Goal: Navigation & Orientation: Understand site structure

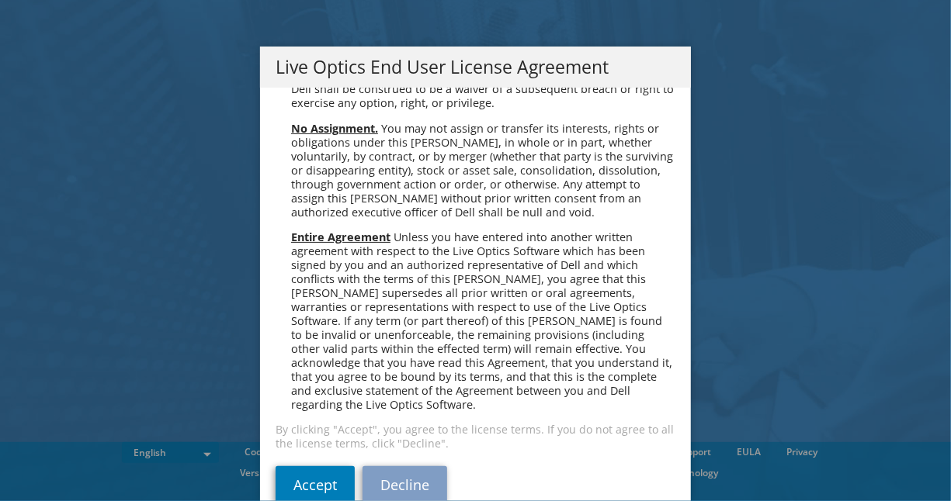
scroll to position [1, 0]
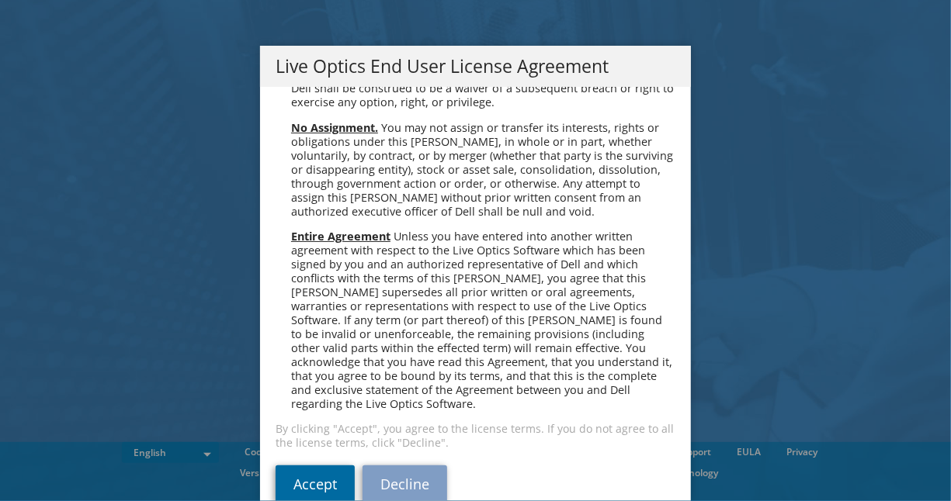
click at [302, 466] on link "Accept" at bounding box center [314, 484] width 79 height 37
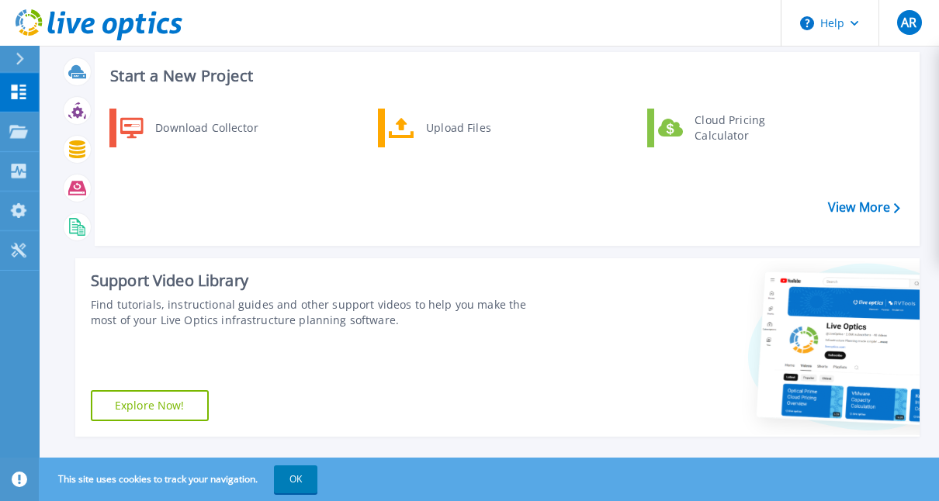
scroll to position [22, 0]
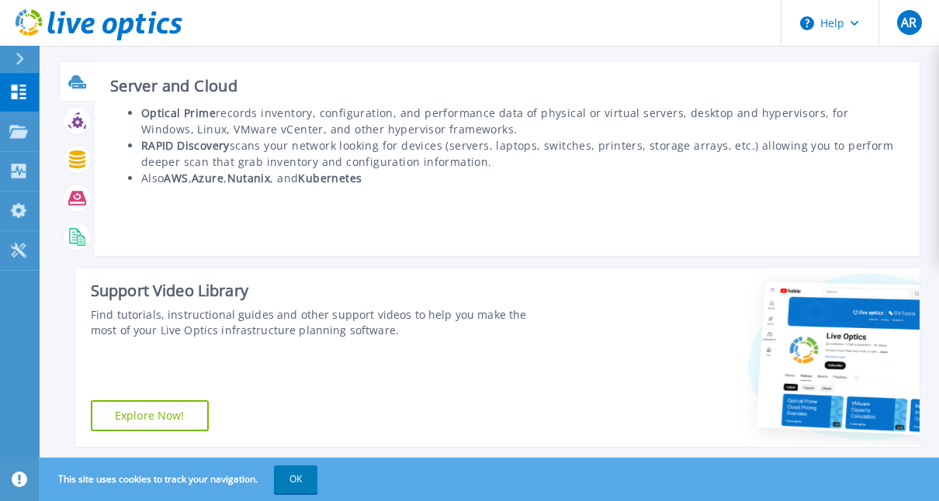
click at [78, 89] on icon at bounding box center [77, 82] width 18 height 18
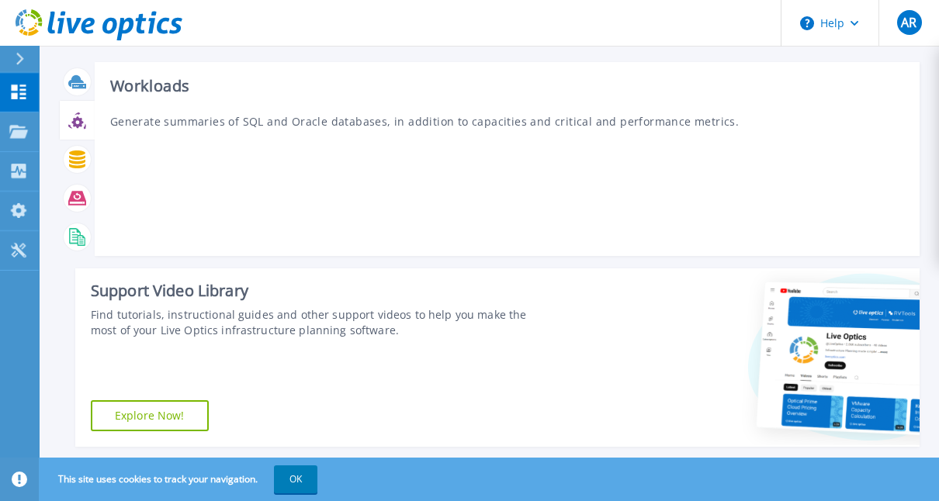
click at [76, 120] on icon at bounding box center [77, 122] width 12 height 12
click at [75, 152] on icon at bounding box center [77, 160] width 16 height 18
click at [78, 203] on icon at bounding box center [77, 198] width 18 height 14
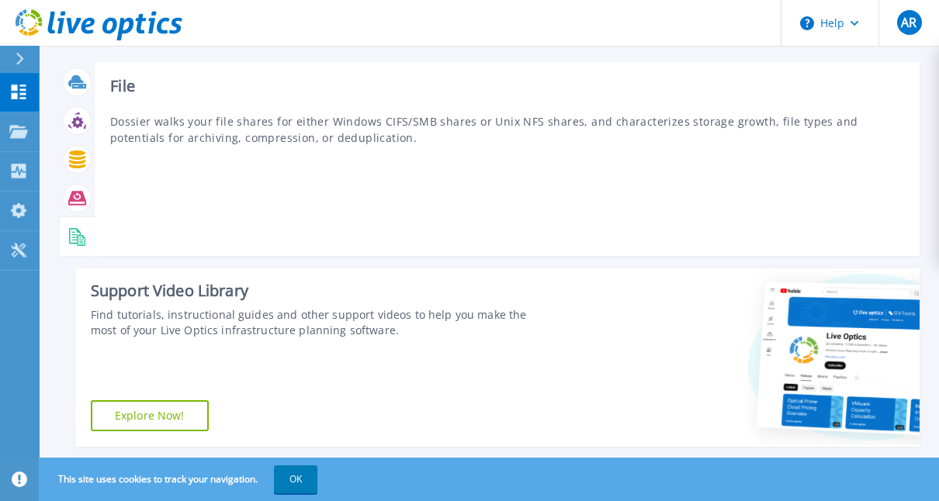
click at [76, 228] on icon at bounding box center [75, 236] width 12 height 16
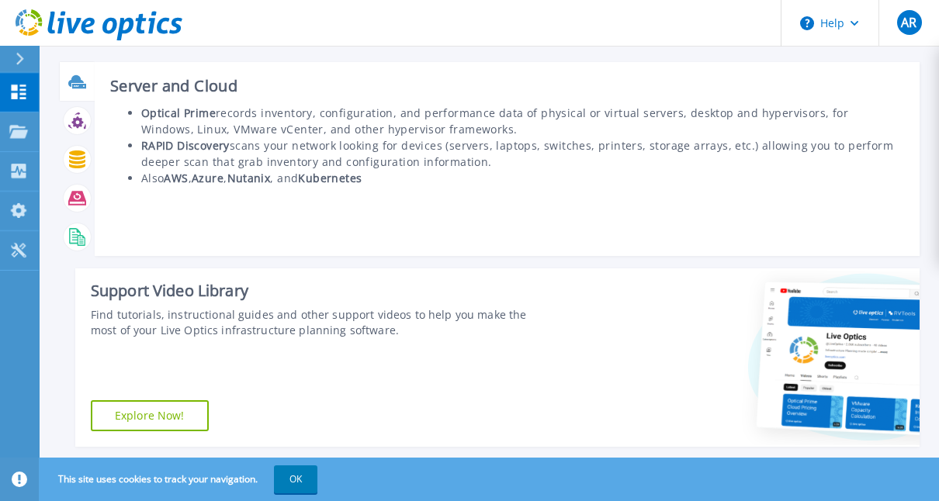
click at [79, 79] on icon at bounding box center [76, 80] width 16 height 12
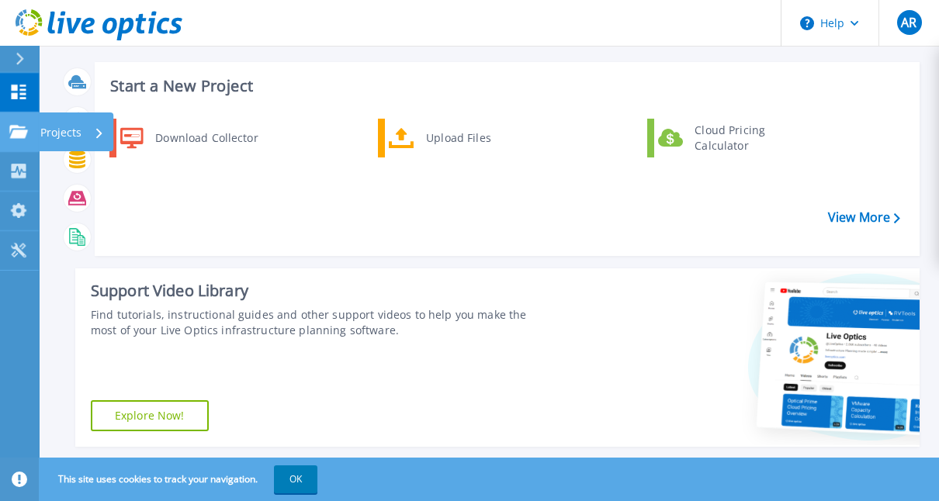
click at [26, 129] on icon at bounding box center [18, 131] width 19 height 13
click at [284, 225] on div "Download Collector Upload Files Cloud Pricing Calculator" at bounding box center [505, 181] width 814 height 133
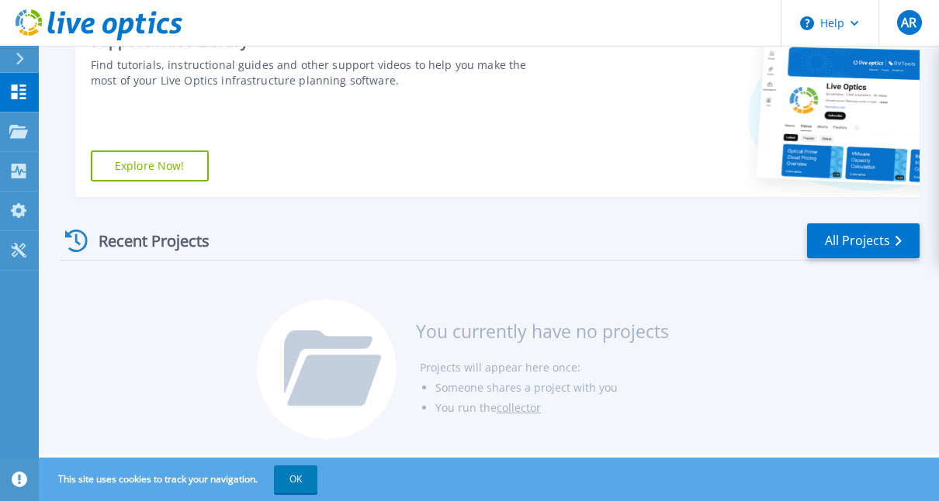
scroll to position [0, 0]
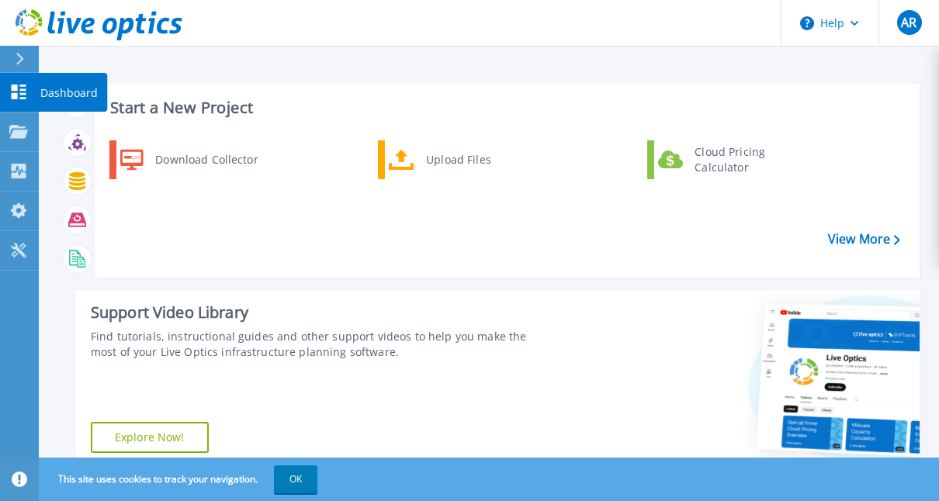
click at [26, 85] on icon at bounding box center [18, 92] width 19 height 15
click at [300, 484] on button "OK" at bounding box center [295, 480] width 43 height 28
